Goal: Task Accomplishment & Management: Use online tool/utility

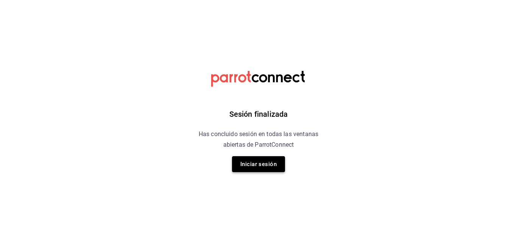
click at [248, 158] on button "Iniciar sesión" at bounding box center [258, 164] width 53 height 16
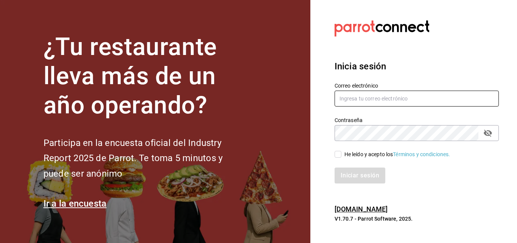
click at [366, 97] on input "text" at bounding box center [417, 98] width 164 height 16
type input "S"
type input "v"
click at [355, 100] on input "verarfe@hotelcatedral.com" at bounding box center [417, 98] width 164 height 16
type input "verarfe10@hotelcatedral.com"
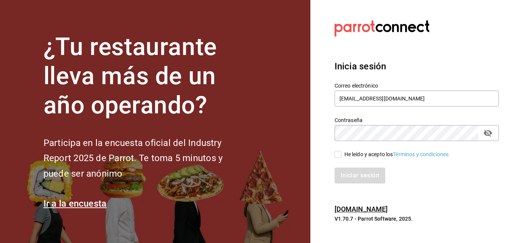
click at [490, 137] on icon "passwordField" at bounding box center [487, 132] width 9 height 9
click at [341, 154] on input "He leído y acepto los Términos y condiciones." at bounding box center [338, 154] width 7 height 7
checkbox input "true"
click at [360, 173] on button "Iniciar sesión" at bounding box center [360, 175] width 51 height 16
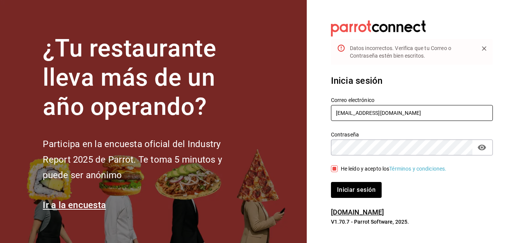
click at [393, 114] on input "verarfe10@hotelcatedral.com" at bounding box center [412, 113] width 162 height 16
type input "verarfe10@hotmail.com"
click at [331, 182] on button "Iniciar sesión" at bounding box center [356, 190] width 51 height 16
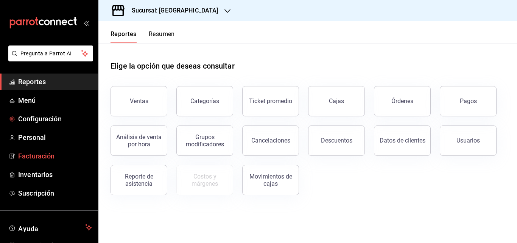
click at [42, 154] on span "Facturación" at bounding box center [55, 156] width 74 height 10
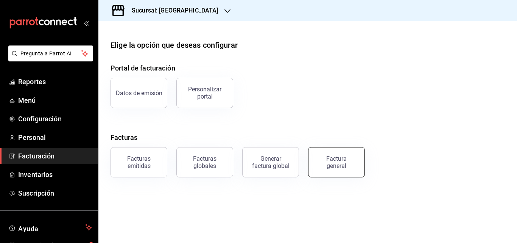
click at [354, 159] on button "Factura general" at bounding box center [336, 162] width 57 height 30
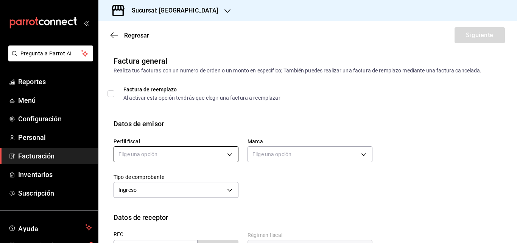
click at [195, 153] on body "Pregunta a Parrot AI Reportes Menú Configuración Personal Facturación Inventari…" at bounding box center [258, 121] width 517 height 243
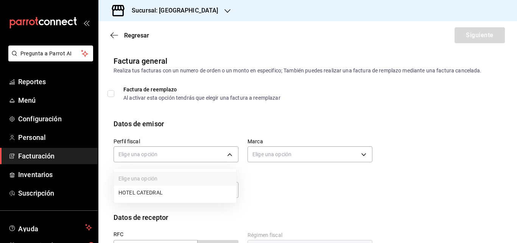
click at [174, 150] on div at bounding box center [258, 121] width 517 height 243
click at [158, 156] on body "Pregunta a Parrot AI Reportes Menú Configuración Personal Facturación Inventari…" at bounding box center [258, 121] width 517 height 243
click at [156, 188] on li "HOTEL CATEDRAL" at bounding box center [175, 192] width 122 height 14
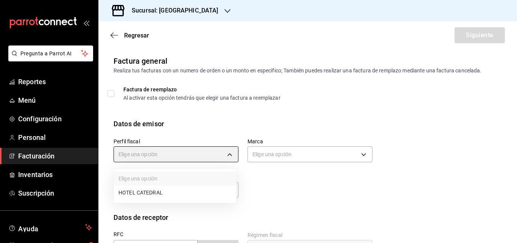
type input "dbb26f8a-5e2c-43c7-bdb6-31ef3d343060"
type input "9a7b5941-321f-4a2c-9354-25751aad7c23"
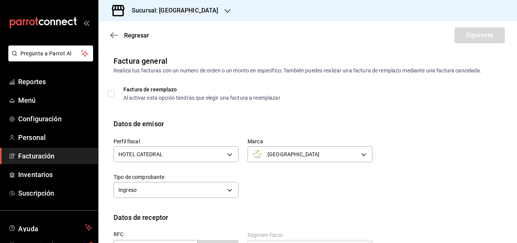
click at [266, 101] on div "Factura de reemplazo Al activar esta opción tendrás que elegir una factura a re…" at bounding box center [238, 97] width 268 height 20
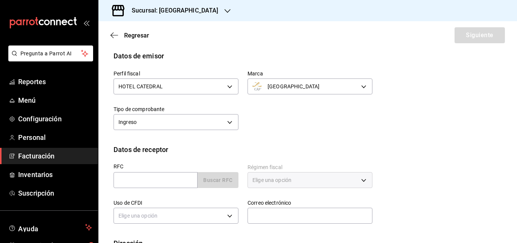
scroll to position [76, 0]
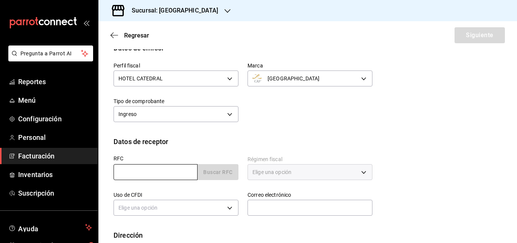
click at [166, 170] on input "text" at bounding box center [156, 172] width 84 height 16
paste input "SEP920522LL3"
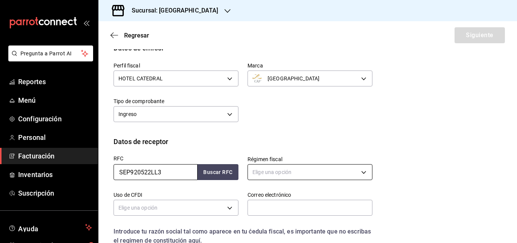
type input "SEP920522LL3"
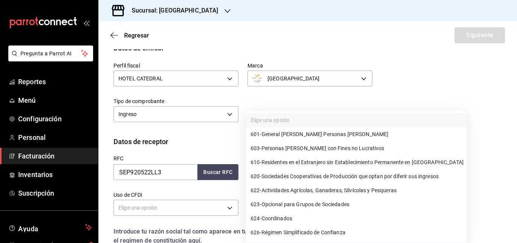
click at [310, 171] on body "Pregunta a Parrot AI Reportes Menú Configuración Personal Facturación Inventari…" at bounding box center [258, 121] width 517 height 243
click at [227, 107] on div at bounding box center [258, 121] width 517 height 243
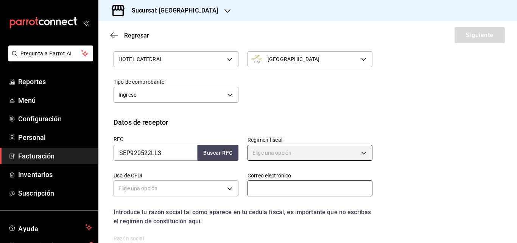
scroll to position [114, 0]
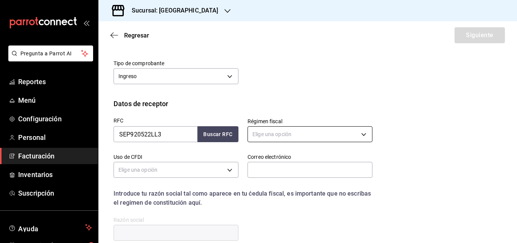
click at [283, 129] on body "Pregunta a Parrot AI Reportes Menú Configuración Personal Facturación Inventari…" at bounding box center [258, 121] width 517 height 243
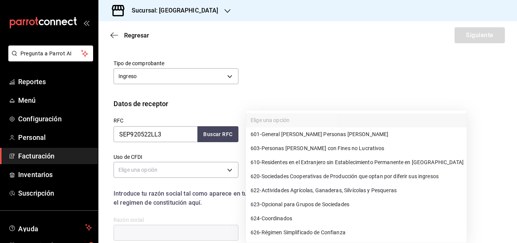
click at [312, 146] on span "603 - Personas [PERSON_NAME] con Fines no Lucrativos" at bounding box center [318, 148] width 134 height 8
type input "603"
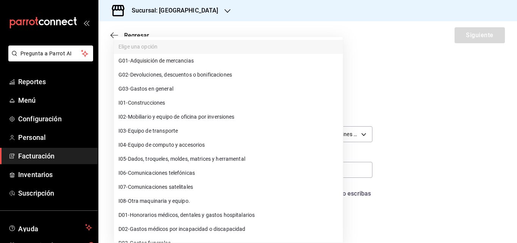
click at [206, 168] on body "Pregunta a Parrot AI Reportes Menú Configuración Personal Facturación Inventari…" at bounding box center [258, 121] width 517 height 243
click at [180, 89] on li "G03 - Gastos en general" at bounding box center [228, 89] width 229 height 14
type input "G03"
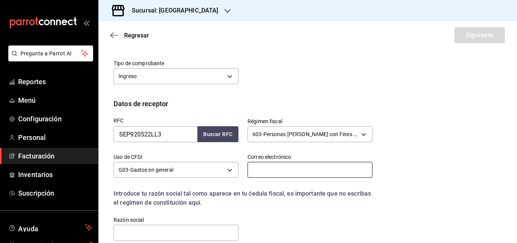
click at [285, 173] on input "text" at bounding box center [310, 170] width 125 height 16
paste input "[PERSON_NAME][EMAIL_ADDRESS][PERSON_NAME][DOMAIN_NAME]"
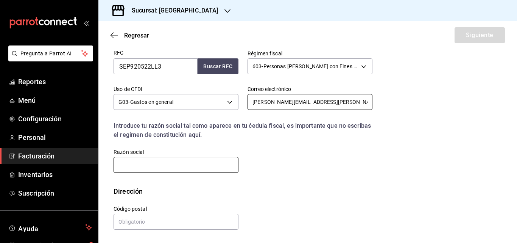
type input "[PERSON_NAME][EMAIL_ADDRESS][PERSON_NAME][DOMAIN_NAME]"
click at [190, 163] on input "text" at bounding box center [176, 165] width 125 height 16
paste input "SERVICIOSDEEDUCACIONPUBLICADESCENTRALIZADADELESTADODESINALOA"
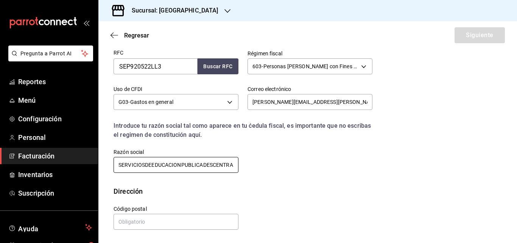
scroll to position [0, 77]
type input "SERVICIOSDEEDUCACIONPUBLICADESCENTRALIZADADELESTADODESINALOA"
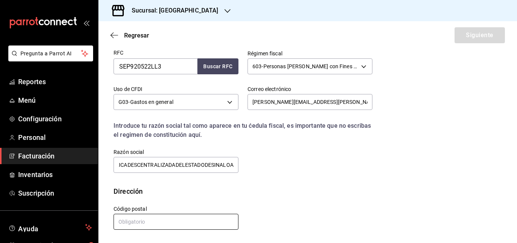
scroll to position [0, 0]
click at [162, 226] on input "text" at bounding box center [176, 221] width 125 height 16
type input "80105"
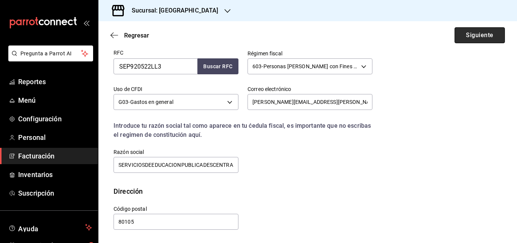
click at [455, 38] on button "Siguiente" at bounding box center [480, 35] width 50 height 16
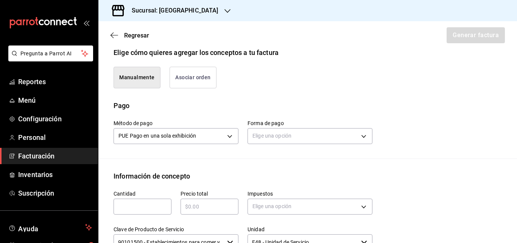
click at [128, 210] on input "text" at bounding box center [143, 206] width 58 height 9
type input "170"
click at [216, 201] on div "​" at bounding box center [210, 206] width 58 height 16
drag, startPoint x: 137, startPoint y: 206, endPoint x: 62, endPoint y: 206, distance: 74.9
click at [87, 206] on div "Pregunta a Parrot AI Reportes Menú Configuración Personal Facturación Inventari…" at bounding box center [258, 121] width 517 height 243
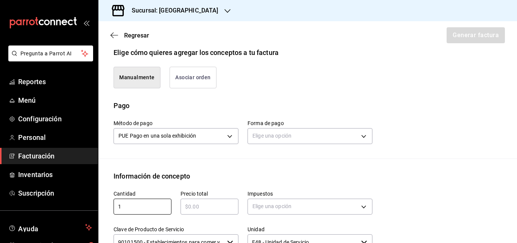
type input "1"
click at [218, 207] on input "text" at bounding box center [210, 206] width 58 height 9
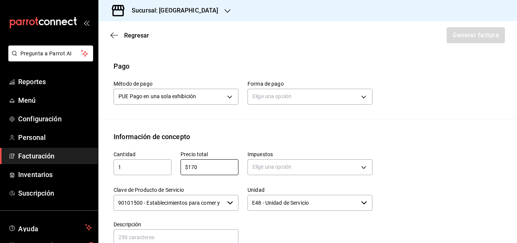
scroll to position [257, 0]
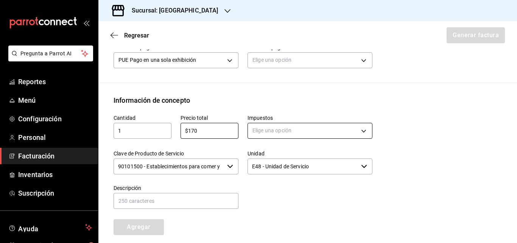
type input "$170"
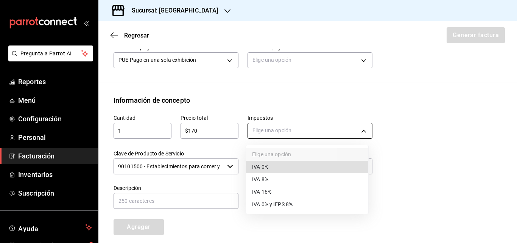
click at [312, 134] on body "Pregunta a Parrot AI Reportes Menú Configuración Personal Facturación Inventari…" at bounding box center [258, 121] width 517 height 243
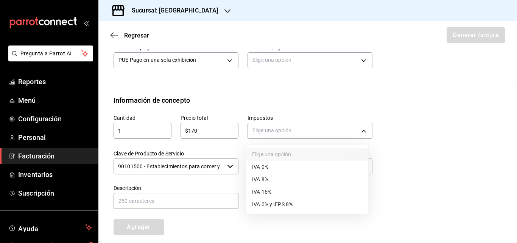
click at [280, 192] on li "IVA 16%" at bounding box center [307, 191] width 122 height 12
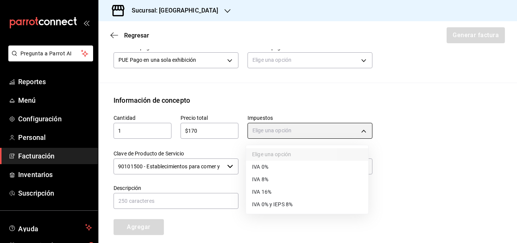
type input "IVA_16"
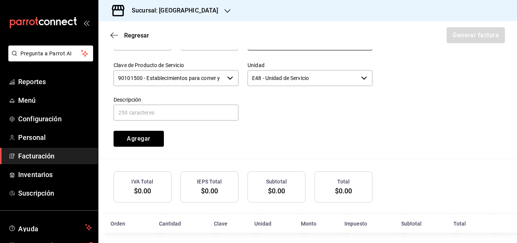
scroll to position [351, 0]
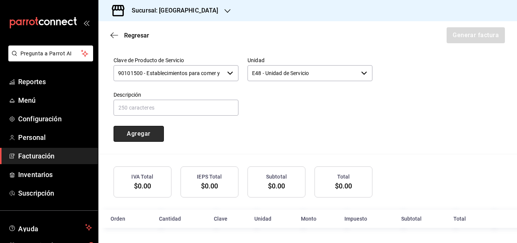
click at [140, 136] on button "Agregar" at bounding box center [139, 134] width 50 height 16
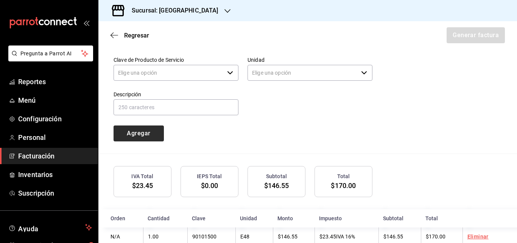
type input "90101500 - Establecimientos para comer y beber"
type input "E48 - Unidad de Servicio"
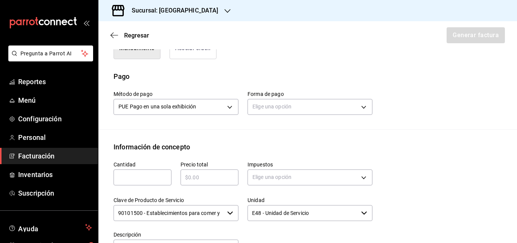
scroll to position [142, 0]
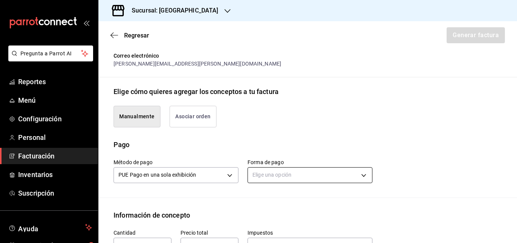
click at [332, 172] on body "Pregunta a Parrot AI Reportes Menú Configuración Personal Facturación Inventari…" at bounding box center [258, 121] width 517 height 243
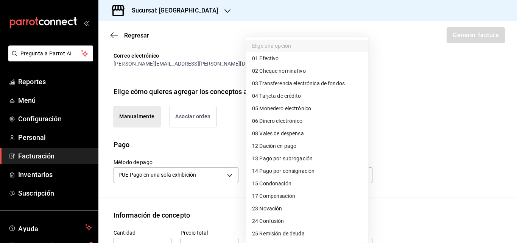
scroll to position [76, 0]
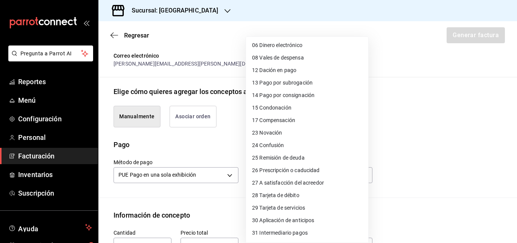
click at [303, 197] on li "28 Tarjeta de débito" at bounding box center [307, 195] width 122 height 12
type input "28"
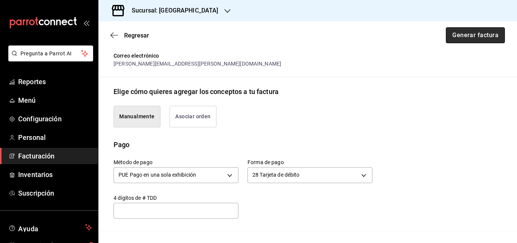
click at [475, 35] on button "Generar factura" at bounding box center [475, 35] width 59 height 16
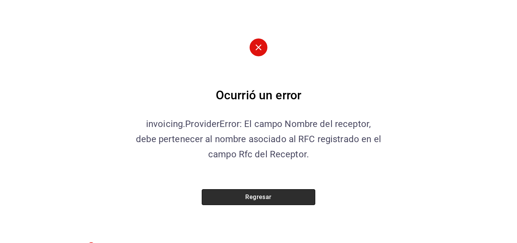
click at [265, 195] on button "Regresar" at bounding box center [259, 197] width 114 height 16
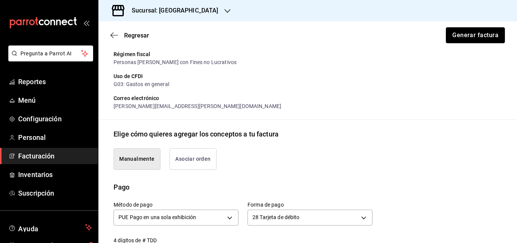
scroll to position [24, 0]
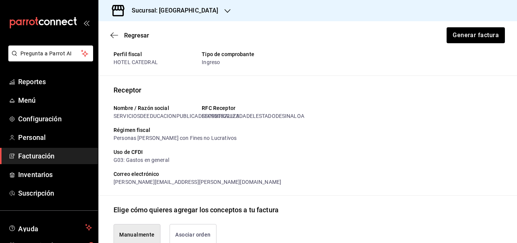
click at [232, 108] on div "RFC Receptor" at bounding box center [243, 108] width 82 height 8
click at [236, 110] on div "RFC Receptor" at bounding box center [243, 108] width 82 height 8
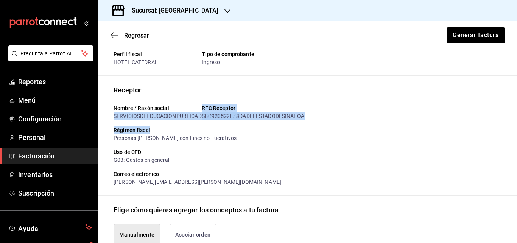
drag, startPoint x: 113, startPoint y: 114, endPoint x: 306, endPoint y: 112, distance: 193.4
click at [306, 112] on div "Nombre / Razón social SERVICIOSDEEDUCACIONPUBLICADESCENTRALIZADADELESTADODESINA…" at bounding box center [239, 142] width 265 height 88
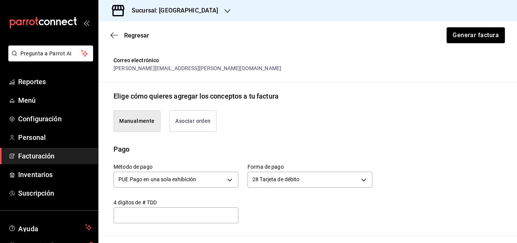
scroll to position [0, 0]
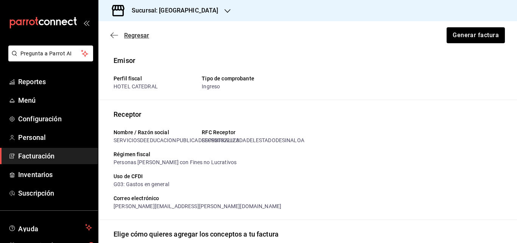
click at [133, 34] on span "Regresar" at bounding box center [136, 35] width 25 height 7
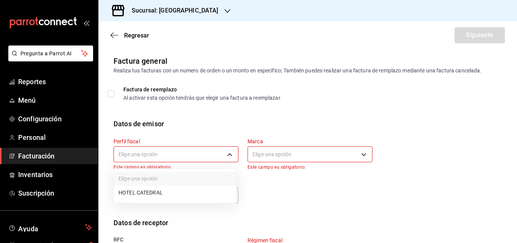
click at [184, 152] on body "Pregunta a Parrot AI Reportes Menú Configuración Personal Facturación Inventari…" at bounding box center [258, 121] width 517 height 243
click at [165, 197] on li "HOTEL CATEDRAL" at bounding box center [175, 192] width 122 height 14
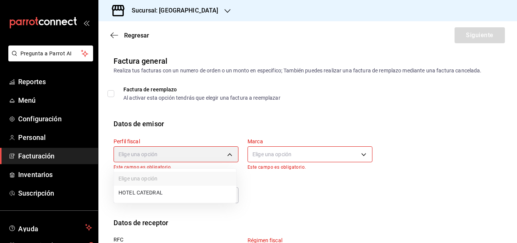
type input "dbb26f8a-5e2c-43c7-bdb6-31ef3d343060"
type input "9a7b5941-321f-4a2c-9354-25751aad7c23"
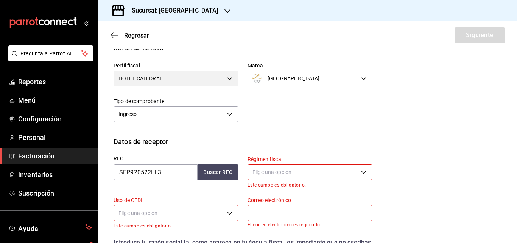
scroll to position [114, 0]
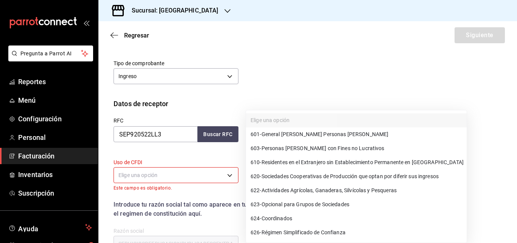
click at [261, 137] on body "Pregunta a Parrot AI Reportes Menú Configuración Personal Facturación Inventari…" at bounding box center [258, 121] width 517 height 243
click at [278, 150] on span "603 - Personas [PERSON_NAME] con Fines no Lucrativos" at bounding box center [318, 148] width 134 height 8
type input "603"
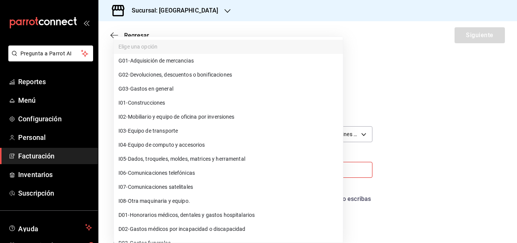
click at [191, 171] on body "Pregunta a Parrot AI Reportes Menú Configuración Personal Facturación Inventari…" at bounding box center [258, 121] width 517 height 243
click at [164, 88] on span "G03 - Gastos en general" at bounding box center [145, 89] width 55 height 8
type input "G03"
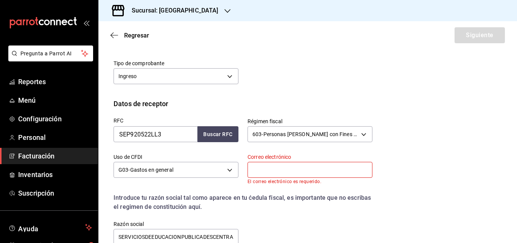
click at [286, 169] on input "text" at bounding box center [310, 170] width 125 height 16
paste input "[PERSON_NAME][EMAIL_ADDRESS][PERSON_NAME][DOMAIN_NAME]"
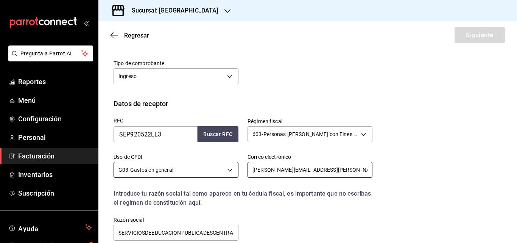
scroll to position [187, 0]
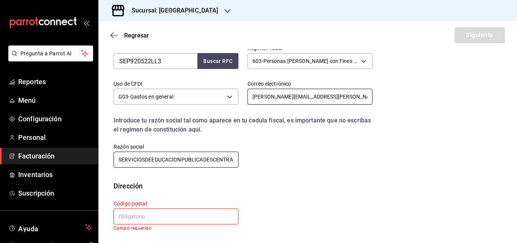
type input "[PERSON_NAME][EMAIL_ADDRESS][PERSON_NAME][DOMAIN_NAME]"
click at [143, 160] on input "SERVICIOSDEEDUCACIONPUBLICADESCENTRALIZADADELESTADODESINALOA" at bounding box center [176, 159] width 125 height 16
click at [152, 160] on input "SERVICIOS DEEDUCACIONPUBLICADESCENTRALIZADADELESTADODESINALOA" at bounding box center [176, 159] width 125 height 16
click at [184, 160] on input "SERVICIOS DE EDUCACIONPUBLICADESCENTRALIZADADELESTADODESINALOA" at bounding box center [176, 159] width 125 height 16
click at [207, 159] on input "SERVICIOS DE EDUCACION PUBLICADESCENTRALIZADADELESTADODESINALOA" at bounding box center [176, 159] width 125 height 16
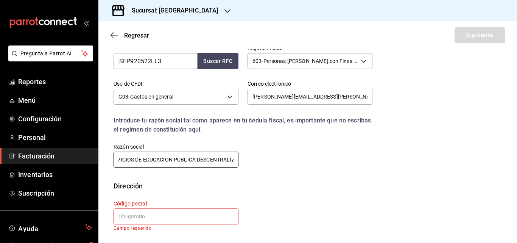
scroll to position [0, 18]
type input "SERVICIOS DE EDUCACION PUBLICA DESCENTRALIZADADELESTADODESINALOA"
click at [182, 220] on input "text" at bounding box center [176, 216] width 125 height 16
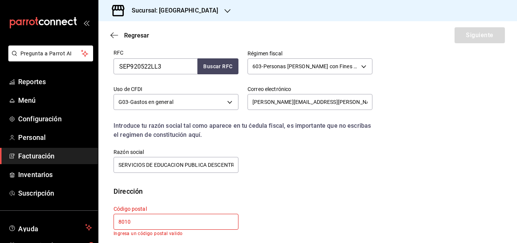
scroll to position [187, 0]
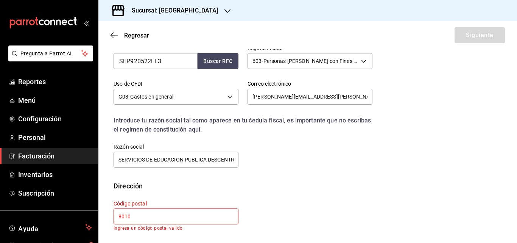
type input "80105"
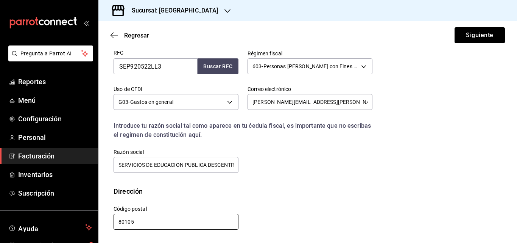
scroll to position [181, 0]
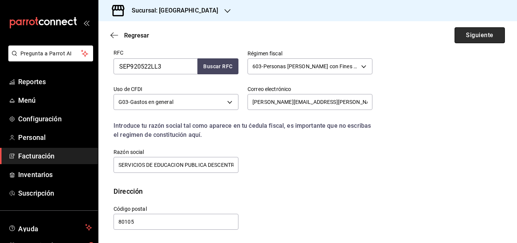
click at [475, 31] on button "Siguiente" at bounding box center [480, 35] width 50 height 16
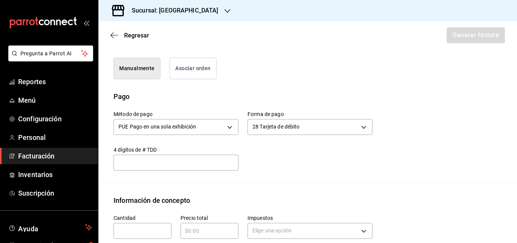
scroll to position [257, 0]
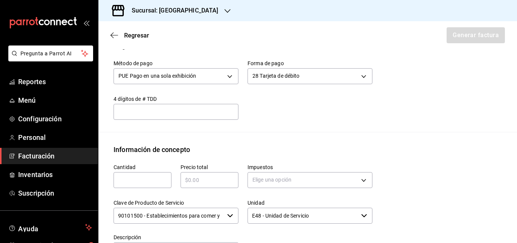
click at [149, 187] on div "​" at bounding box center [143, 180] width 58 height 16
type input "1"
click at [223, 182] on input "text" at bounding box center [210, 179] width 58 height 9
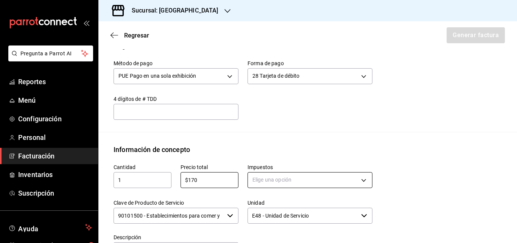
type input "$170"
click at [258, 186] on body "Pregunta a Parrot AI Reportes Menú Configuración Personal Facturación Inventari…" at bounding box center [258, 121] width 517 height 243
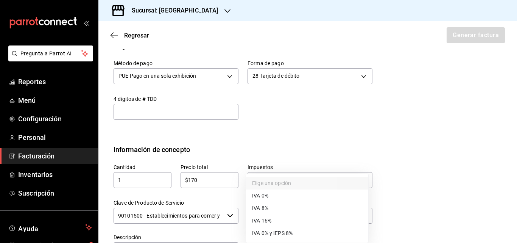
click at [272, 223] on li "IVA 16%" at bounding box center [307, 220] width 122 height 12
type input "IVA_16"
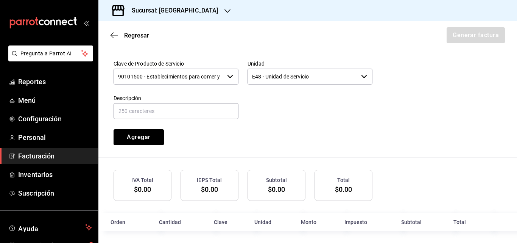
scroll to position [400, 0]
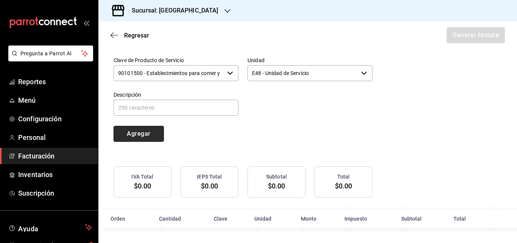
click at [148, 137] on button "Agregar" at bounding box center [139, 134] width 50 height 16
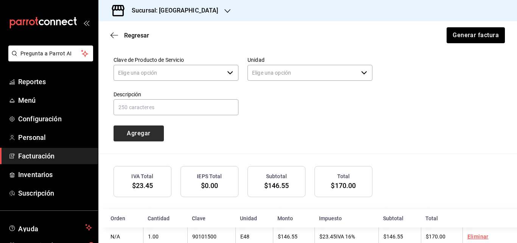
type input "90101500 - Establecimientos para comer y beber"
type input "E48 - Unidad de Servicio"
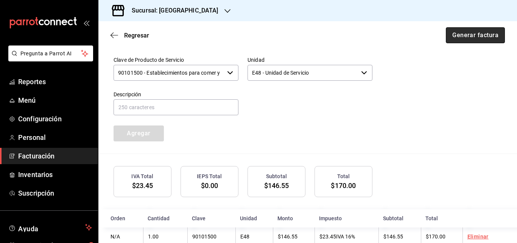
click at [484, 35] on button "Generar factura" at bounding box center [475, 35] width 59 height 16
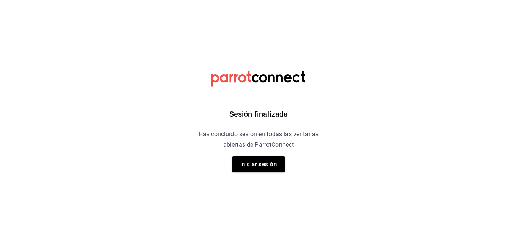
click at [152, 0] on html "Sesión finalizada Has concluido sesión en todas las ventanas abiertas de Parrot…" at bounding box center [258, 0] width 517 height 0
click at [272, 156] on div "Sesión finalizada Has concluido sesión en todas las ventanas abiertas de Parrot…" at bounding box center [258, 121] width 191 height 243
click at [269, 163] on button "Iniciar sesión" at bounding box center [258, 164] width 53 height 16
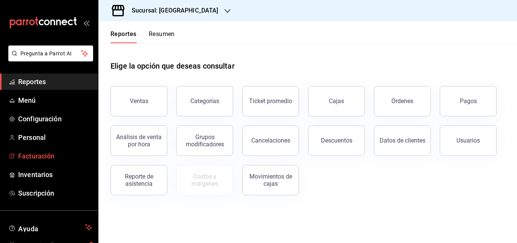
click at [47, 151] on span "Facturación" at bounding box center [55, 156] width 74 height 10
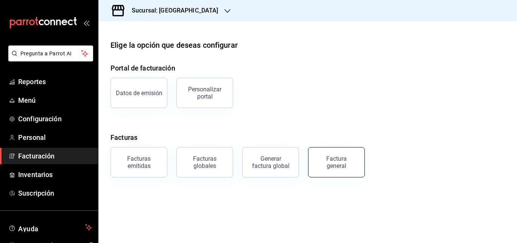
click at [338, 159] on div "Factura general" at bounding box center [337, 162] width 38 height 14
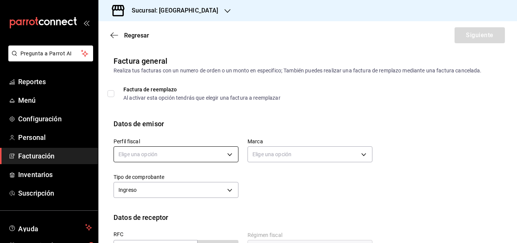
click at [185, 154] on body "Pregunta a Parrot AI Reportes Menú Configuración Personal Facturación Inventari…" at bounding box center [258, 121] width 517 height 243
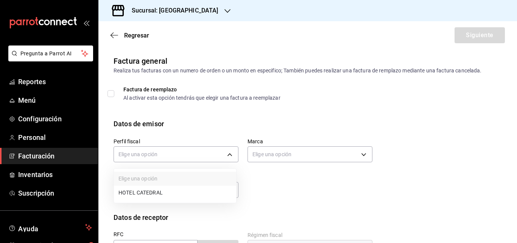
click at [175, 189] on li "HOTEL CATEDRAL" at bounding box center [175, 192] width 122 height 14
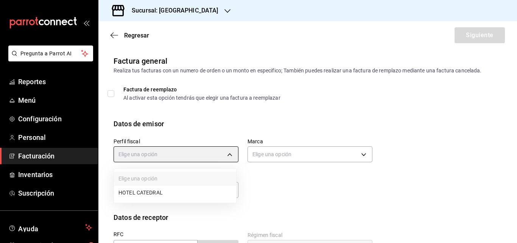
type input "dbb26f8a-5e2c-43c7-bdb6-31ef3d343060"
type input "9a7b5941-321f-4a2c-9354-25751aad7c23"
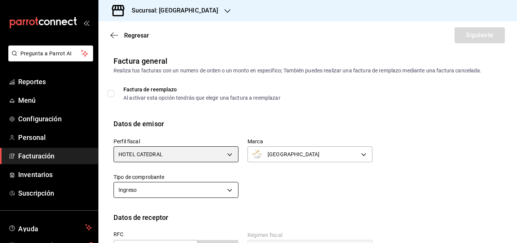
scroll to position [114, 0]
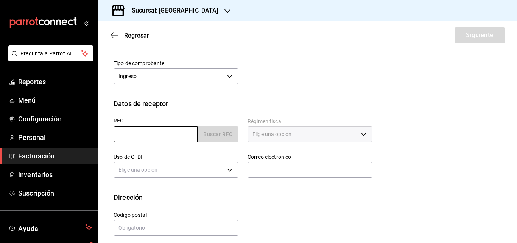
click at [155, 132] on input "text" at bounding box center [156, 134] width 84 height 16
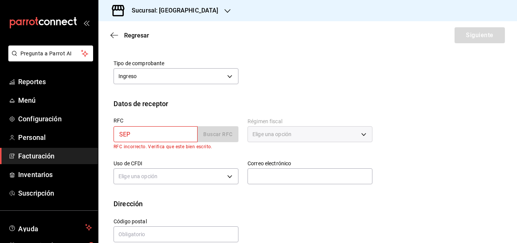
type input "SEP920522LL3"
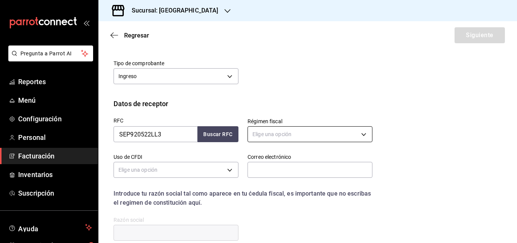
click at [301, 131] on body "Pregunta a Parrot AI Reportes Menú Configuración Personal Facturación Inventari…" at bounding box center [258, 121] width 517 height 243
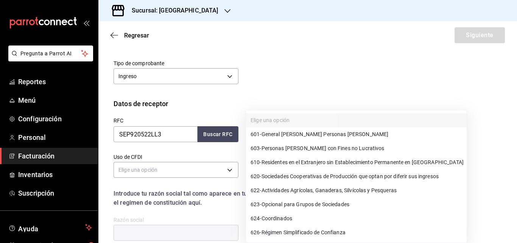
click at [294, 148] on span "603 - Personas [PERSON_NAME] con Fines no Lucrativos" at bounding box center [318, 148] width 134 height 8
type input "603"
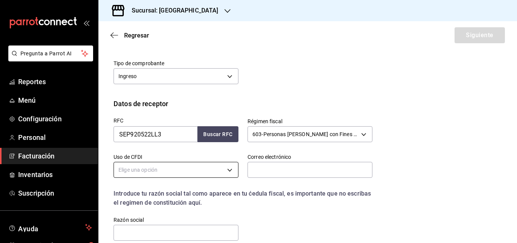
click at [159, 166] on body "Pregunta a Parrot AI Reportes Menú Configuración Personal Facturación Inventari…" at bounding box center [258, 121] width 517 height 243
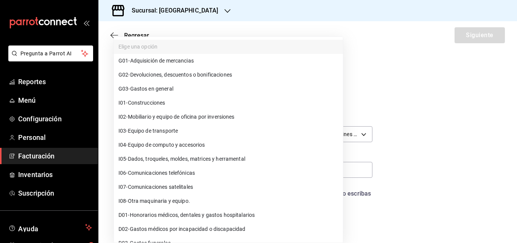
click at [173, 90] on span "G03 - Gastos en general" at bounding box center [145, 89] width 55 height 8
type input "G03"
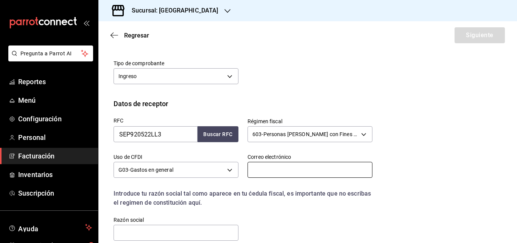
click at [282, 168] on input "text" at bounding box center [310, 170] width 125 height 16
paste input "Maestra Beatriz Elizabeth Cano Félix"
type input "Maestra Beatriz Elizabeth Cano Félix"
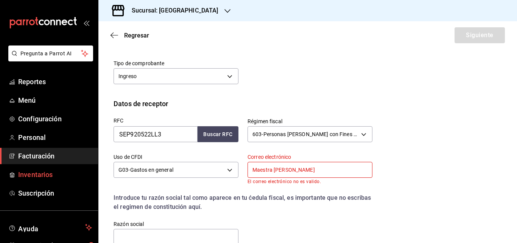
drag, startPoint x: 340, startPoint y: 170, endPoint x: 38, endPoint y: 171, distance: 302.1
click at [72, 171] on div "Pregunta a Parrot AI Reportes Menú Configuración Personal Facturación Inventari…" at bounding box center [258, 121] width 517 height 243
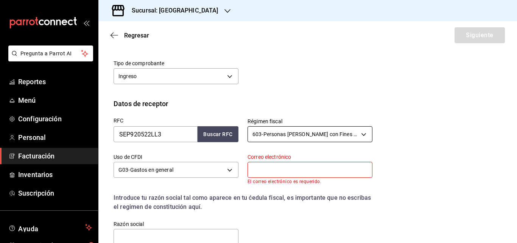
paste input "[PERSON_NAME][EMAIL_ADDRESS][PERSON_NAME][DOMAIN_NAME]"
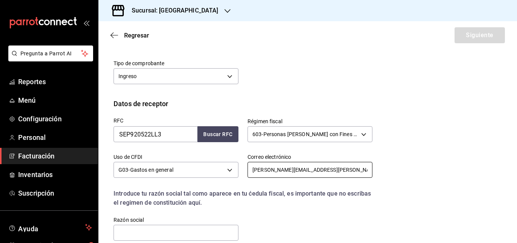
scroll to position [181, 0]
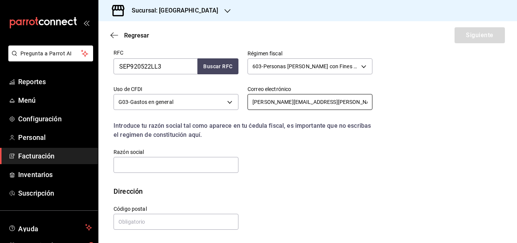
type input "[PERSON_NAME][EMAIL_ADDRESS][PERSON_NAME][DOMAIN_NAME]"
click at [152, 175] on div "RFC SEP920522LL3 Buscar RFC Régimen fiscal 603 - Personas Morales con Fines no …" at bounding box center [308, 113] width 388 height 145
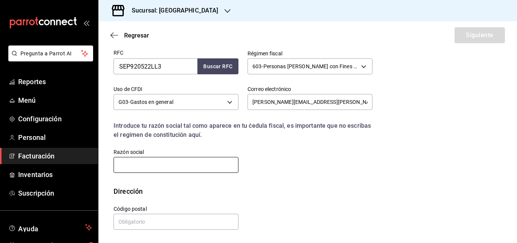
click at [154, 166] on input "text" at bounding box center [176, 165] width 125 height 16
paste input "SERVICIOS DE EDUCACION PUBLICA DESCENTRALIZADA DEL ESTADO DE SINALOA"
click at [160, 166] on input "SERVICIOS DE EDUCACION PUBLICA DESCENTRALIZADA DEL ESTADO DE SINALOA" at bounding box center [176, 165] width 125 height 16
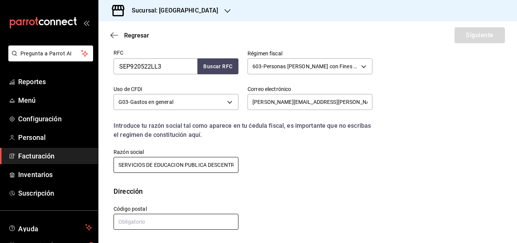
type input "SERVICIOS DE EDUCACION PUBLICA DESCENTRALIZADA DEL ESTADO DE SINALOA"
click at [156, 223] on input "text" at bounding box center [176, 221] width 125 height 16
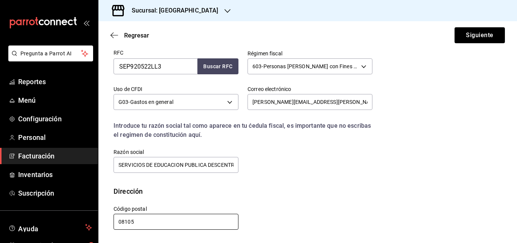
type input "08105"
drag, startPoint x: 154, startPoint y: 223, endPoint x: 17, endPoint y: 208, distance: 137.9
click at [18, 208] on div "Pregunta a Parrot AI Reportes Menú Configuración Personal Facturación Inventari…" at bounding box center [258, 121] width 517 height 243
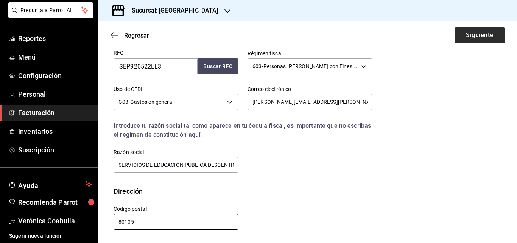
type input "80105"
click at [471, 41] on button "Siguiente" at bounding box center [480, 35] width 50 height 16
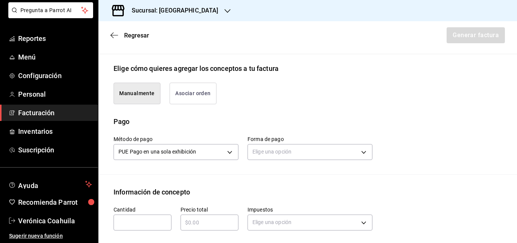
click at [145, 219] on input "text" at bounding box center [143, 222] width 58 height 9
type input "1"
click at [191, 224] on input "text" at bounding box center [210, 222] width 58 height 9
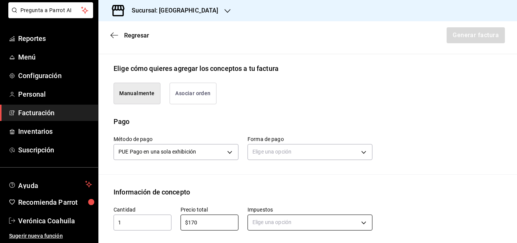
type input "$170"
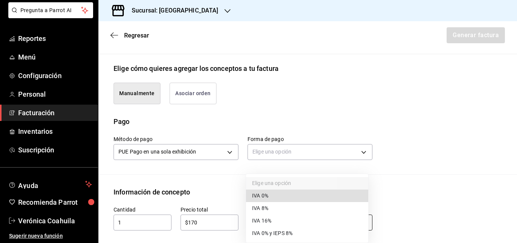
click at [274, 222] on body "Pregunta a Parrot AI Reportes Menú Configuración Personal Facturación Inventari…" at bounding box center [258, 121] width 517 height 243
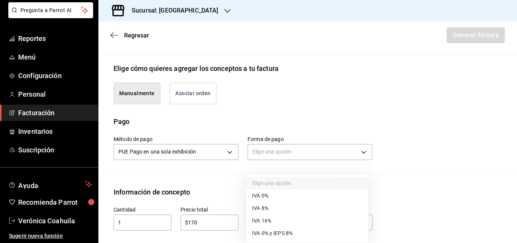
click at [275, 224] on li "IVA 16%" at bounding box center [307, 220] width 122 height 12
type input "IVA_16"
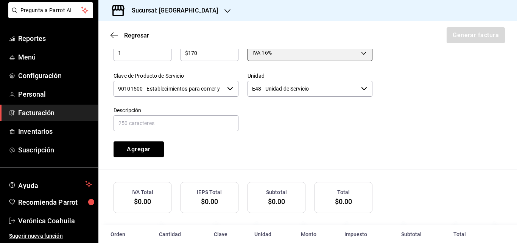
scroll to position [366, 0]
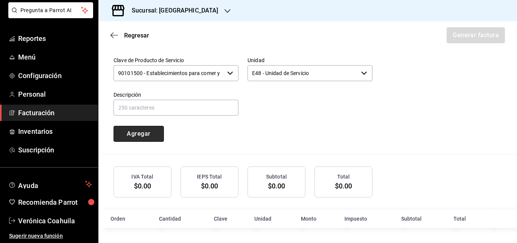
click at [152, 132] on button "Agregar" at bounding box center [139, 134] width 50 height 16
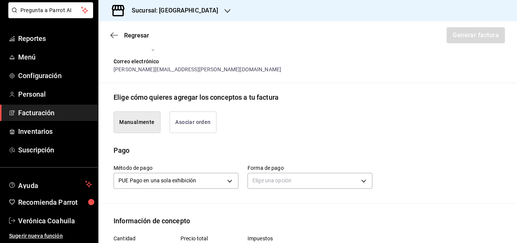
scroll to position [196, 0]
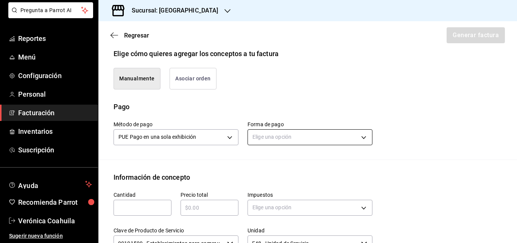
click at [301, 132] on body "Pregunta a Parrot AI Reportes Menú Configuración Personal Facturación Inventari…" at bounding box center [258, 121] width 517 height 243
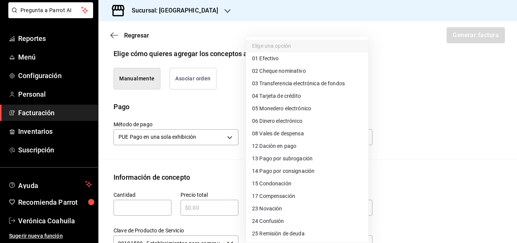
scroll to position [76, 0]
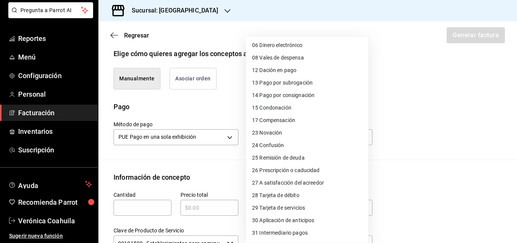
click at [295, 196] on span "28 Tarjeta de débito" at bounding box center [275, 195] width 47 height 8
type input "28"
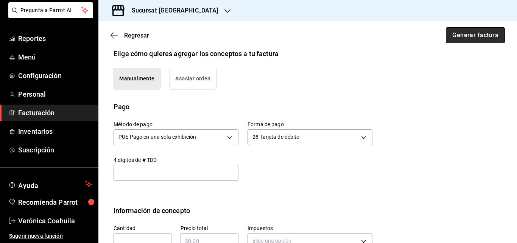
click at [463, 37] on button "Generar factura" at bounding box center [475, 35] width 59 height 16
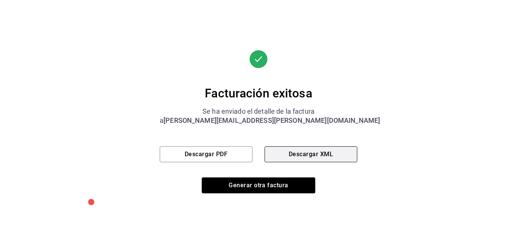
click at [296, 149] on button "Descargar XML" at bounding box center [311, 154] width 93 height 16
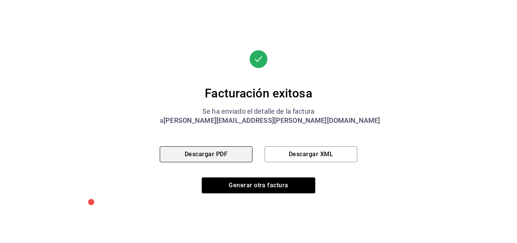
click at [212, 149] on button "Descargar PDF" at bounding box center [206, 154] width 93 height 16
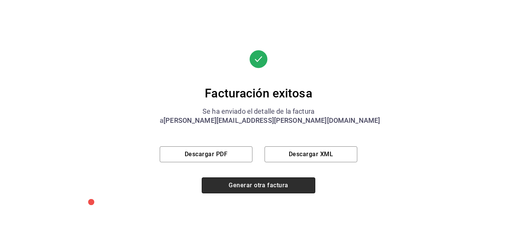
click at [239, 185] on button "Generar otra factura" at bounding box center [259, 185] width 114 height 16
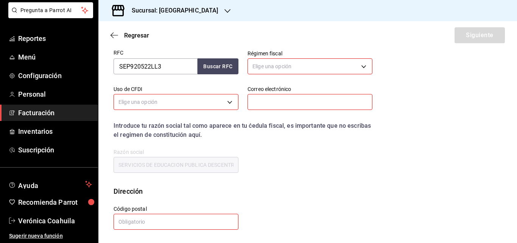
scroll to position [120, 0]
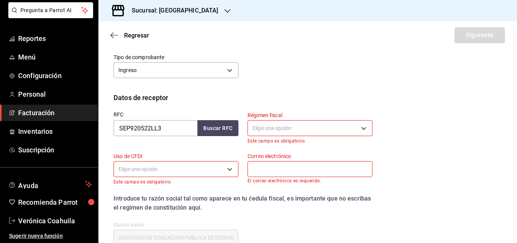
click at [288, 125] on body "Pregunta a Parrot AI Reportes Menú Configuración Personal Facturación Inventari…" at bounding box center [258, 121] width 517 height 243
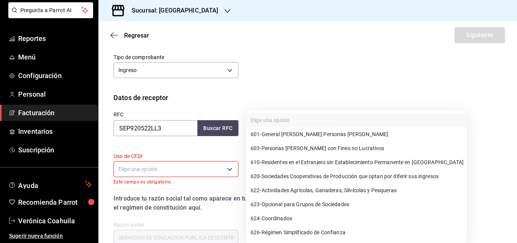
click at [305, 148] on span "603 - Personas [PERSON_NAME] con Fines no Lucrativos" at bounding box center [318, 148] width 134 height 8
type input "603"
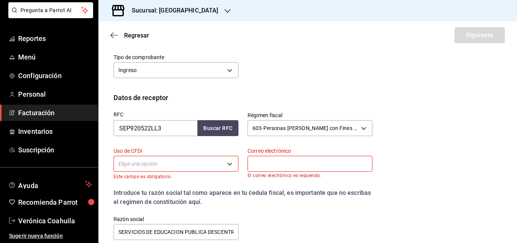
click at [153, 159] on body "Pregunta a Parrot AI Reportes Menú Configuración Personal Facturación Inventari…" at bounding box center [258, 121] width 517 height 243
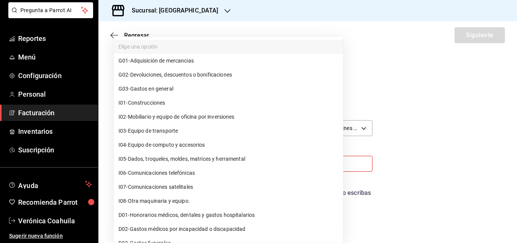
click at [169, 93] on li "G03 - Gastos en general" at bounding box center [228, 89] width 229 height 14
type input "G03"
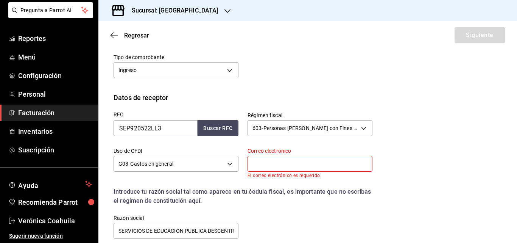
click at [261, 167] on input "text" at bounding box center [310, 164] width 125 height 16
paste input "[PERSON_NAME][EMAIL_ADDRESS][PERSON_NAME][DOMAIN_NAME]"
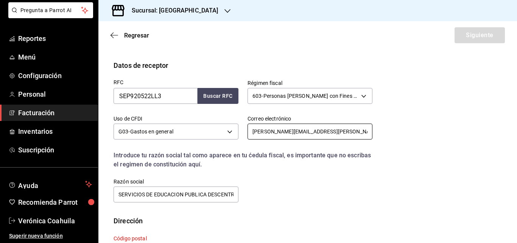
scroll to position [187, 0]
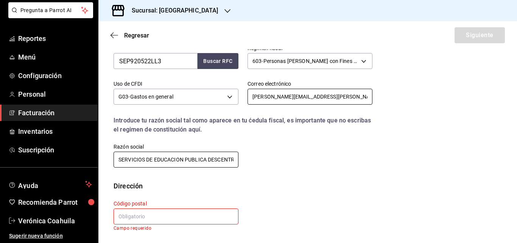
type input "[PERSON_NAME][EMAIL_ADDRESS][PERSON_NAME][DOMAIN_NAME]"
click at [223, 162] on input "SERVICIOS DE EDUCACION PUBLICA DESCENTRALIZADA DEL ESTADO DE SINALOA" at bounding box center [176, 159] width 125 height 16
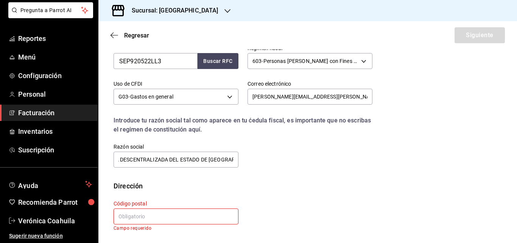
click at [197, 220] on input "text" at bounding box center [176, 216] width 125 height 16
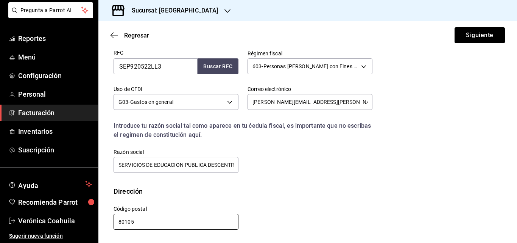
scroll to position [181, 0]
type input "80105"
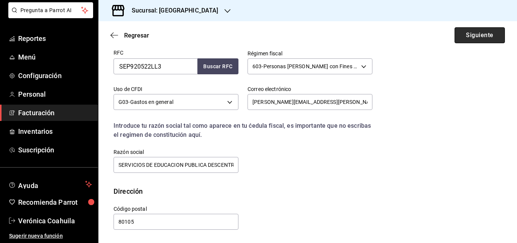
click at [466, 34] on button "Siguiente" at bounding box center [480, 35] width 50 height 16
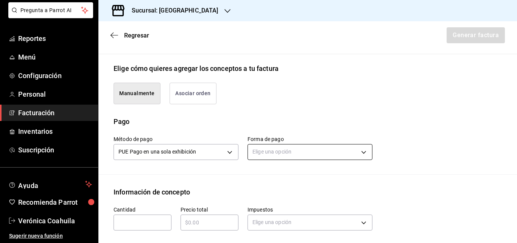
click at [285, 157] on body "Pregunta a Parrot AI Reportes Menú Configuración Personal Facturación Inventari…" at bounding box center [258, 121] width 517 height 243
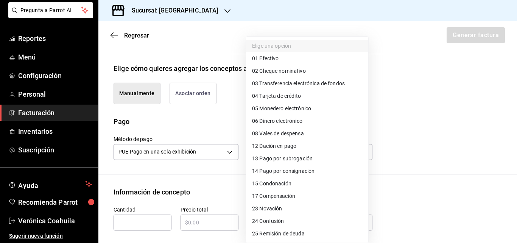
scroll to position [88, 0]
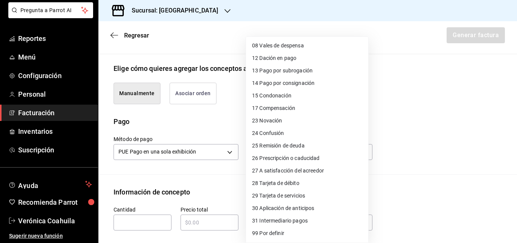
click at [281, 179] on span "28 Tarjeta de débito" at bounding box center [275, 183] width 47 height 8
type input "28"
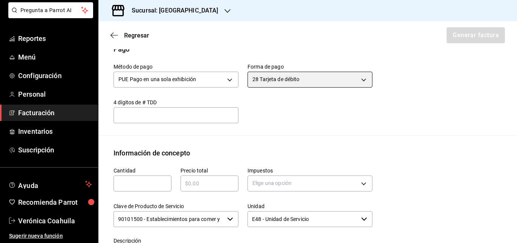
scroll to position [333, 0]
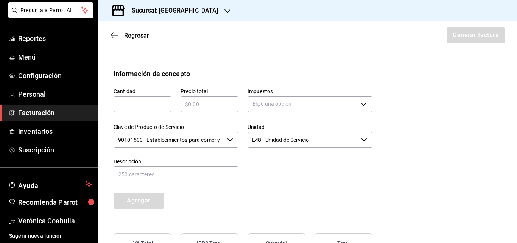
click at [129, 108] on input "text" at bounding box center [143, 104] width 58 height 9
type input "1"
click at [199, 109] on div "​" at bounding box center [210, 104] width 58 height 16
type input "$148"
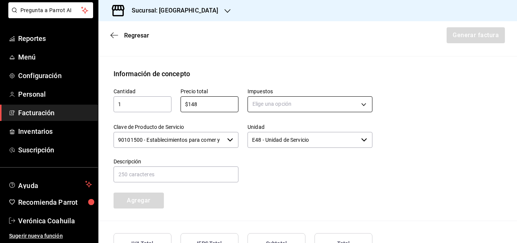
click at [274, 100] on body "Pregunta a Parrot AI Reportes Menú Configuración Personal Facturación Inventari…" at bounding box center [258, 121] width 517 height 243
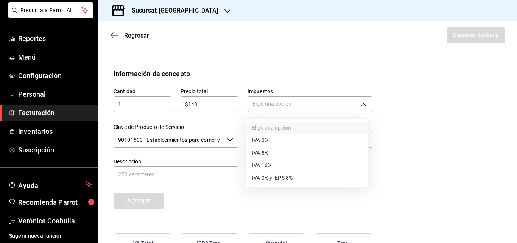
drag, startPoint x: 288, startPoint y: 156, endPoint x: 286, endPoint y: 162, distance: 6.3
click at [286, 162] on ul "Elige una opción IVA 0% IVA 8% IVA 16% IVA 0% y IEPS 8%" at bounding box center [307, 152] width 122 height 69
click at [286, 162] on li "IVA 16%" at bounding box center [307, 165] width 122 height 12
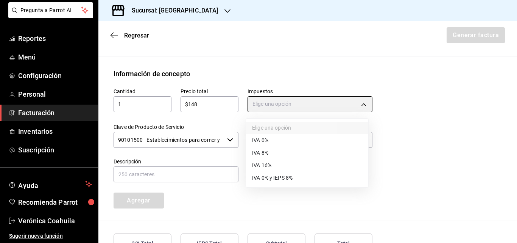
type input "IVA_16"
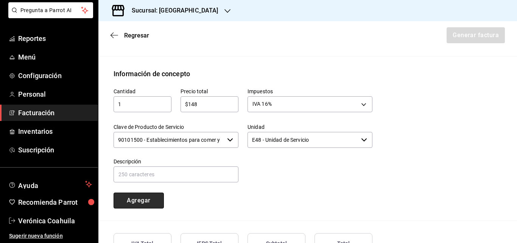
click at [150, 196] on button "Agregar" at bounding box center [139, 200] width 50 height 16
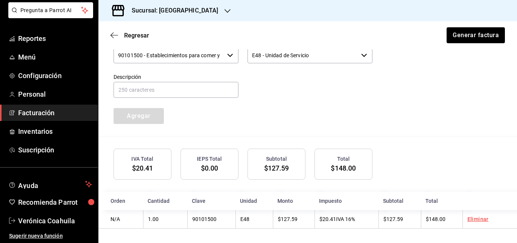
scroll to position [419, 0]
click at [466, 34] on button "Generar factura" at bounding box center [475, 35] width 59 height 16
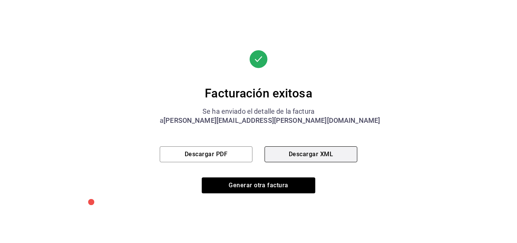
click at [309, 156] on button "Descargar XML" at bounding box center [311, 154] width 93 height 16
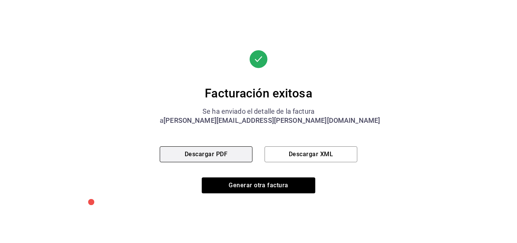
click at [232, 150] on button "Descargar PDF" at bounding box center [206, 154] width 93 height 16
